Goal: Task Accomplishment & Management: Manage account settings

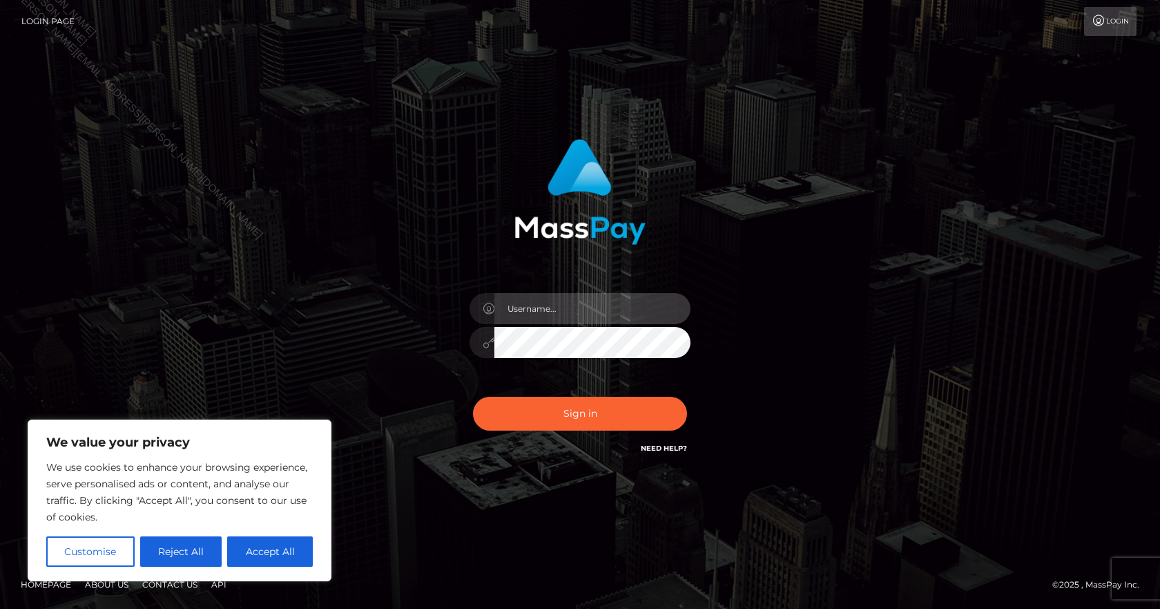
type input "[PERSON_NAME].B2Spin"
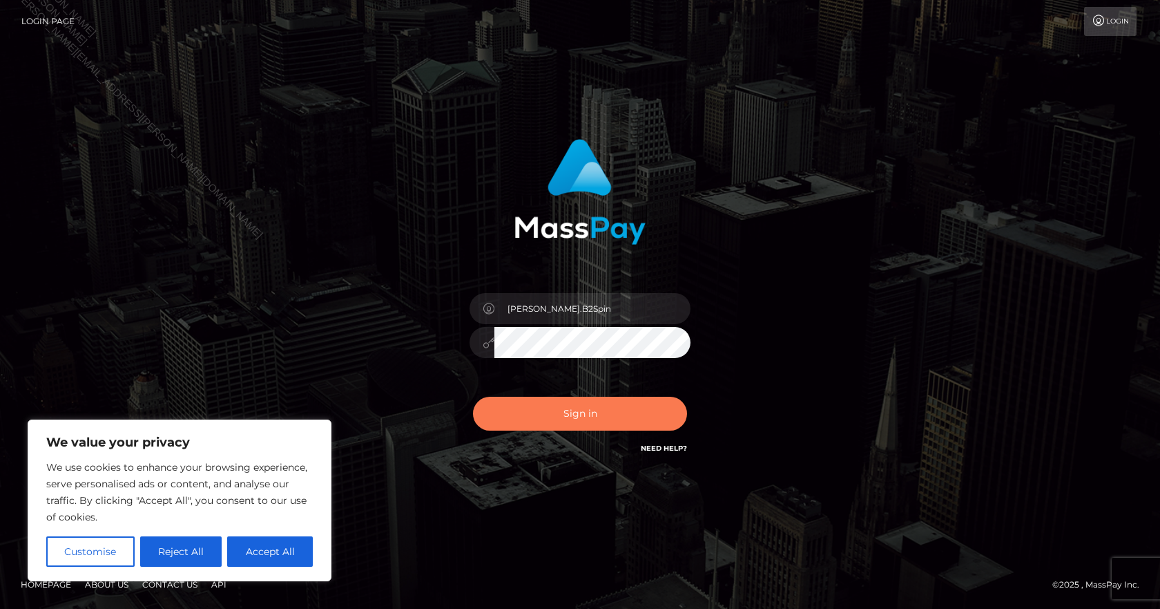
click at [573, 396] on div "Sign in Need Help?" at bounding box center [580, 418] width 242 height 61
click at [556, 419] on button "Sign in" at bounding box center [580, 413] width 214 height 34
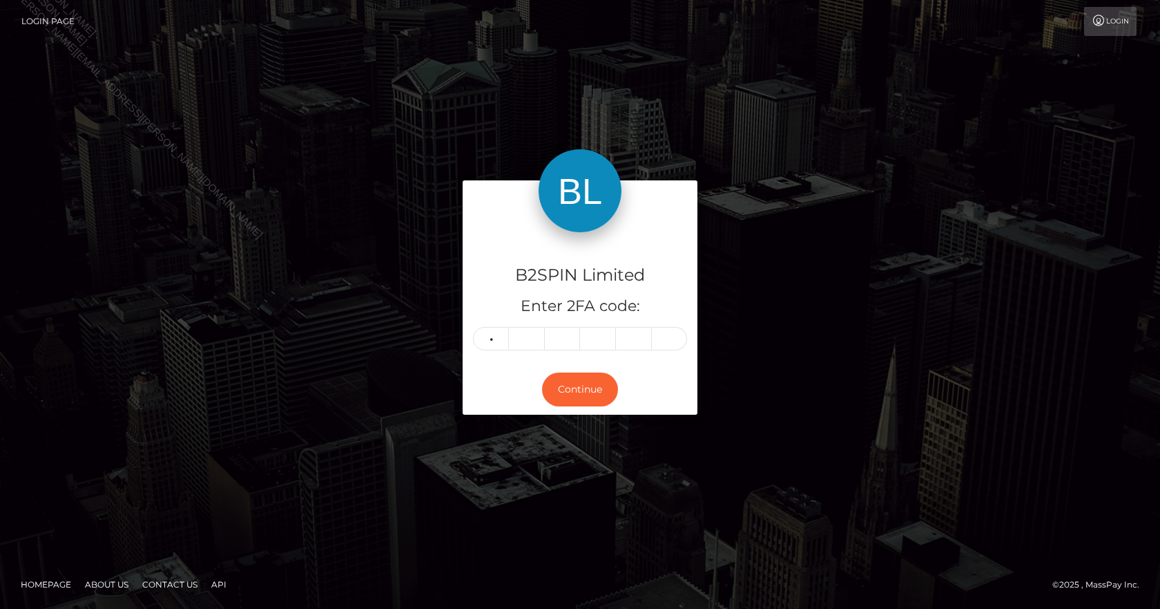
type input "9"
type input "0"
type input "9"
type input "4"
type input "7"
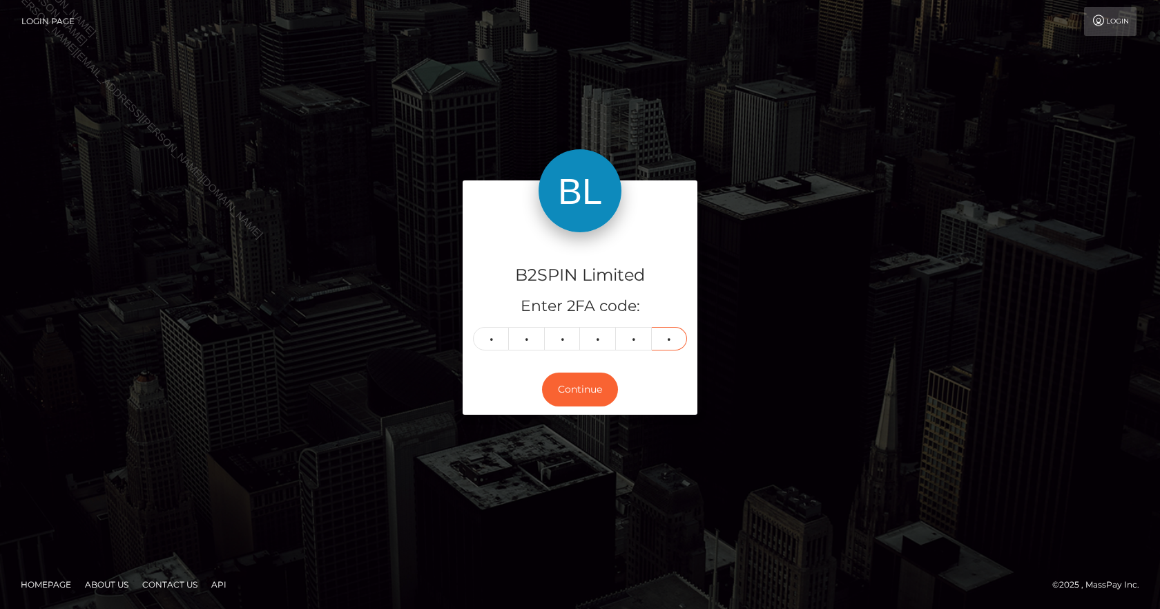
type input "0"
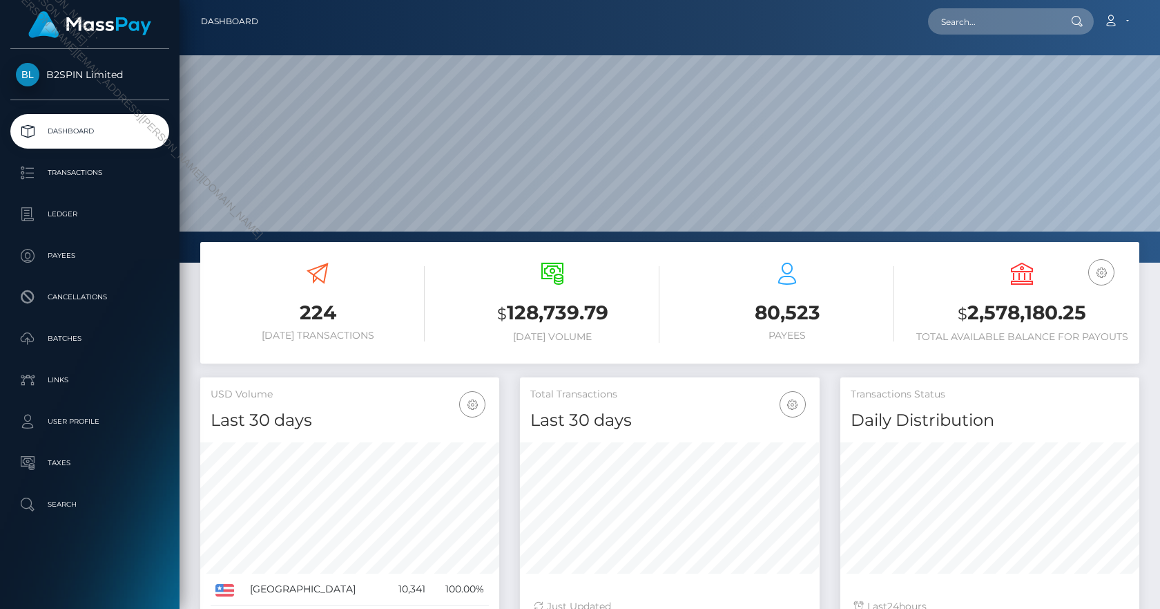
scroll to position [245, 300]
drag, startPoint x: 1076, startPoint y: 312, endPoint x: 963, endPoint y: 309, distance: 113.3
click at [963, 309] on h3 "$ 2,578,180.25" at bounding box center [1022, 313] width 214 height 28
copy h3 "$ 2,578,180.25"
